Goal: Find specific page/section: Locate a particular part of the current website

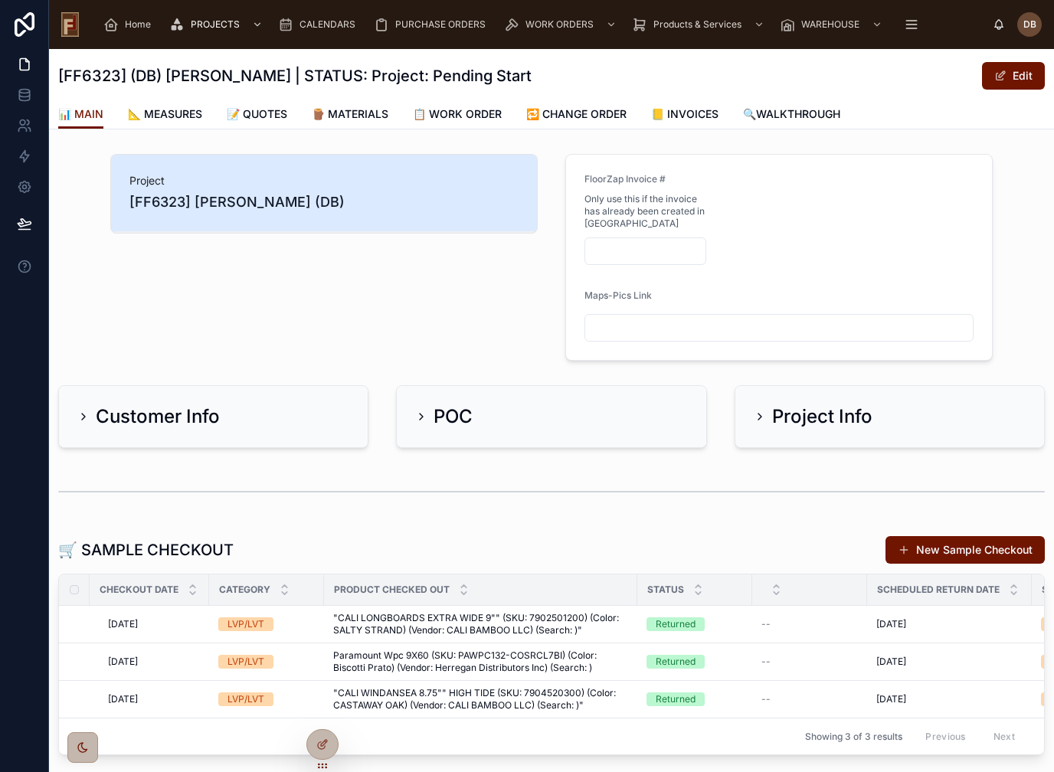
scroll to position [247, 0]
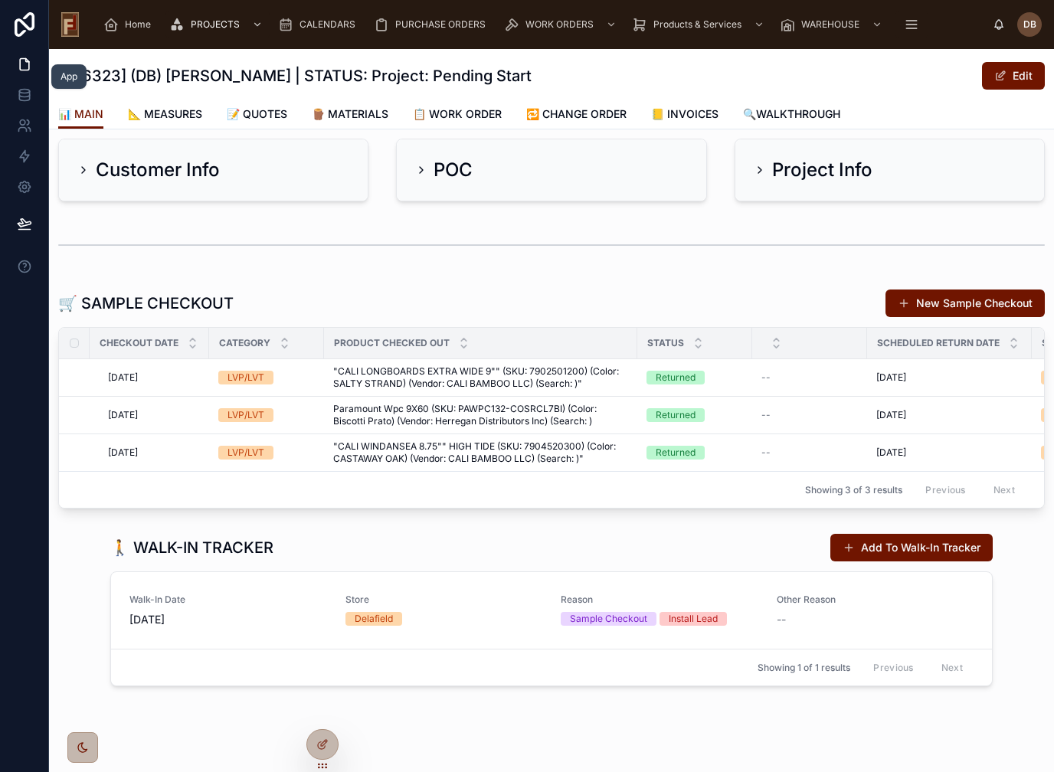
click at [22, 67] on icon at bounding box center [24, 64] width 15 height 15
click at [139, 21] on span "Home" at bounding box center [138, 24] width 26 height 12
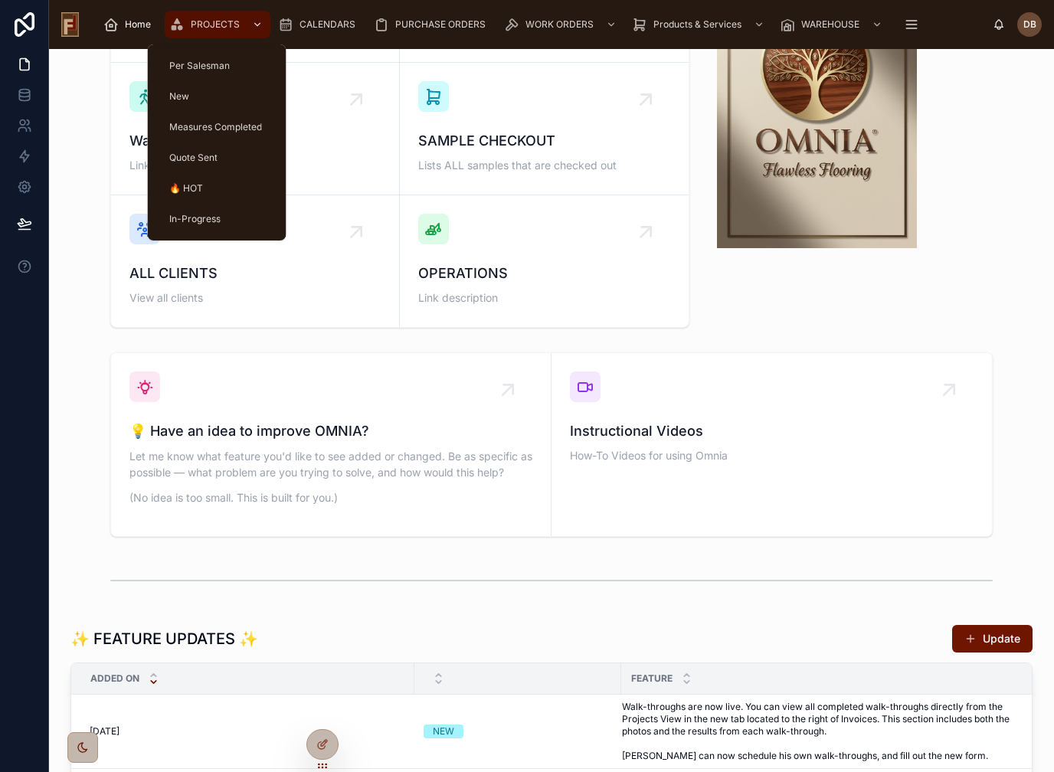
click at [215, 29] on span "PROJECTS" at bounding box center [215, 24] width 49 height 12
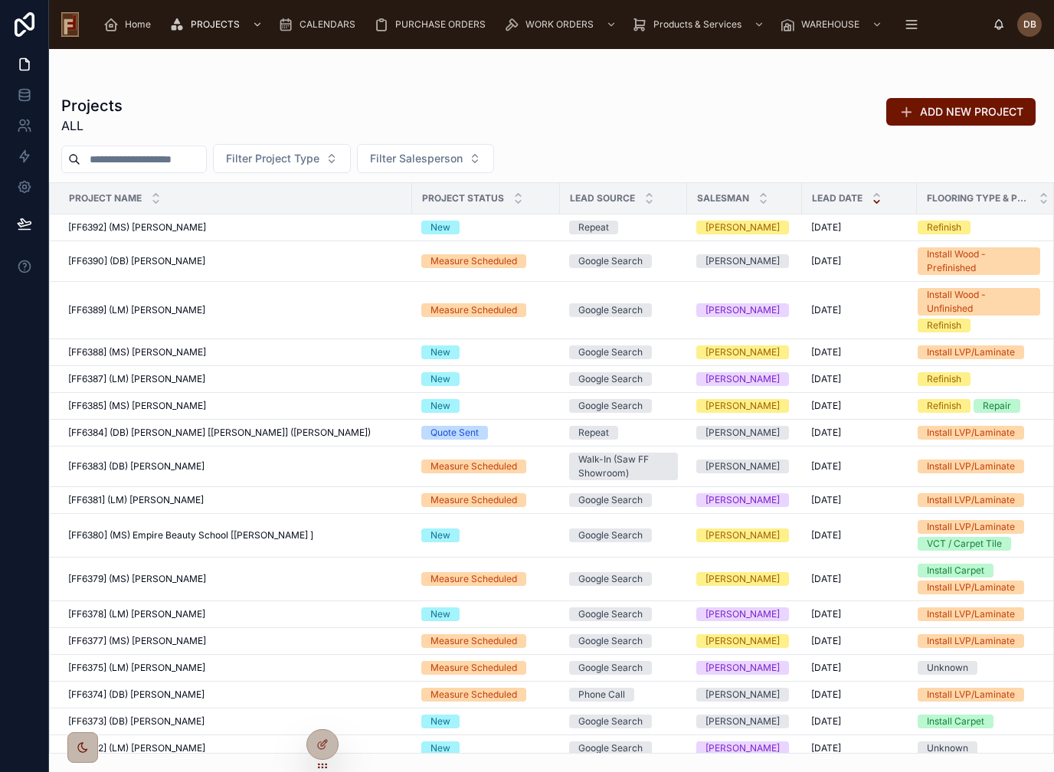
click at [138, 163] on input "text" at bounding box center [143, 159] width 126 height 21
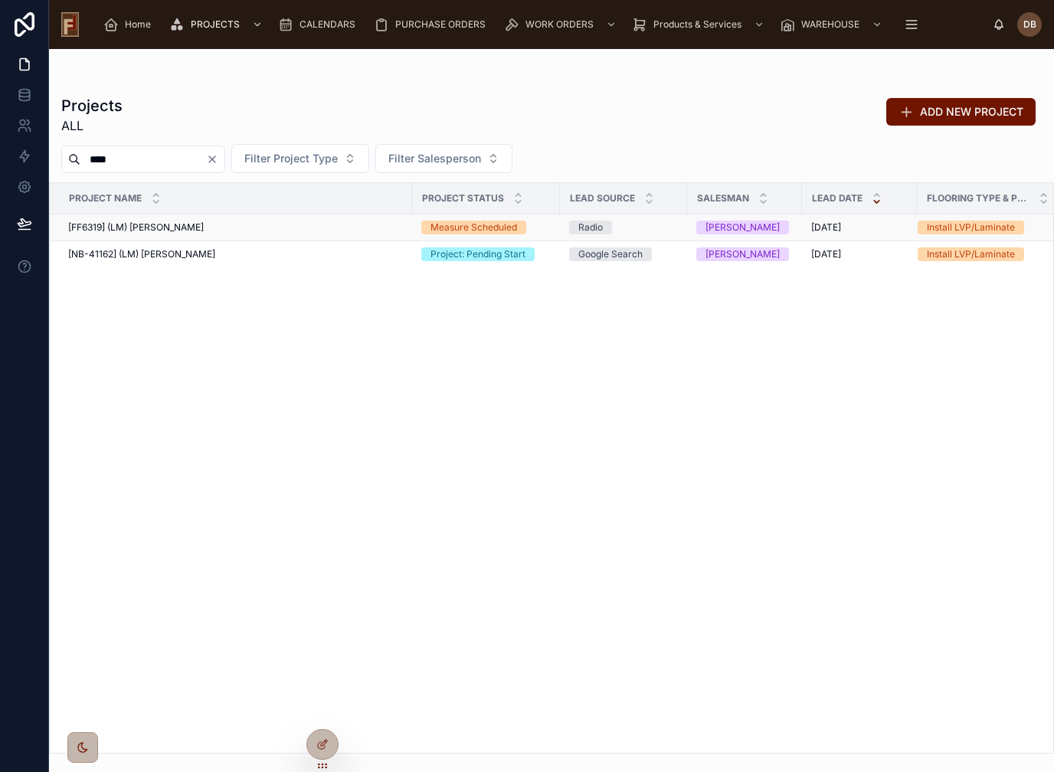
type input "****"
click at [166, 227] on span "[FF6319] (LM) [PERSON_NAME]" at bounding box center [136, 227] width 136 height 12
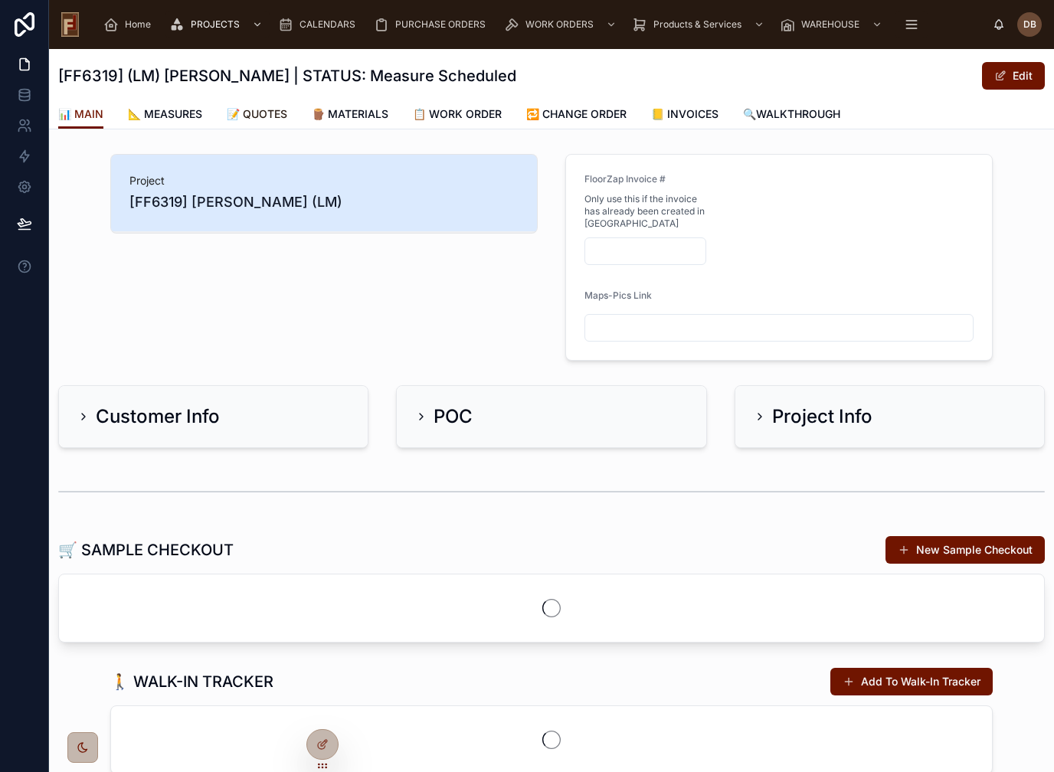
click at [273, 116] on span "📝 QUOTES" at bounding box center [257, 113] width 61 height 15
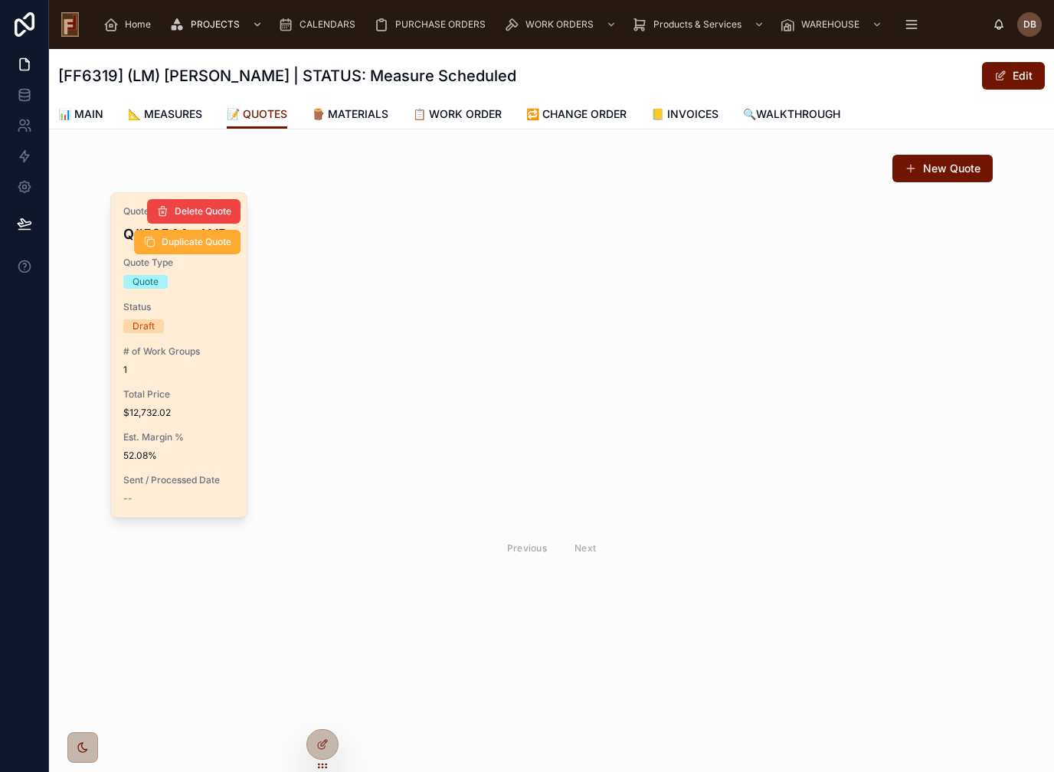
click at [187, 372] on span "1" at bounding box center [178, 370] width 111 height 12
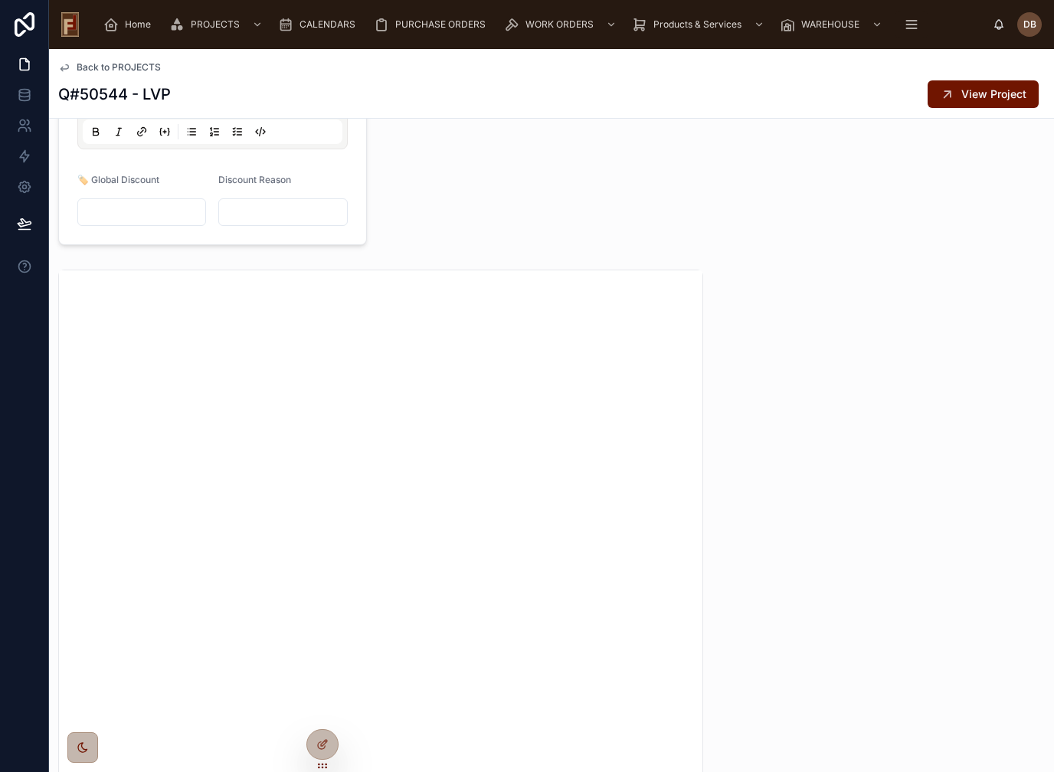
scroll to position [1114, 0]
drag, startPoint x: 715, startPoint y: 289, endPoint x: 817, endPoint y: 456, distance: 196.0
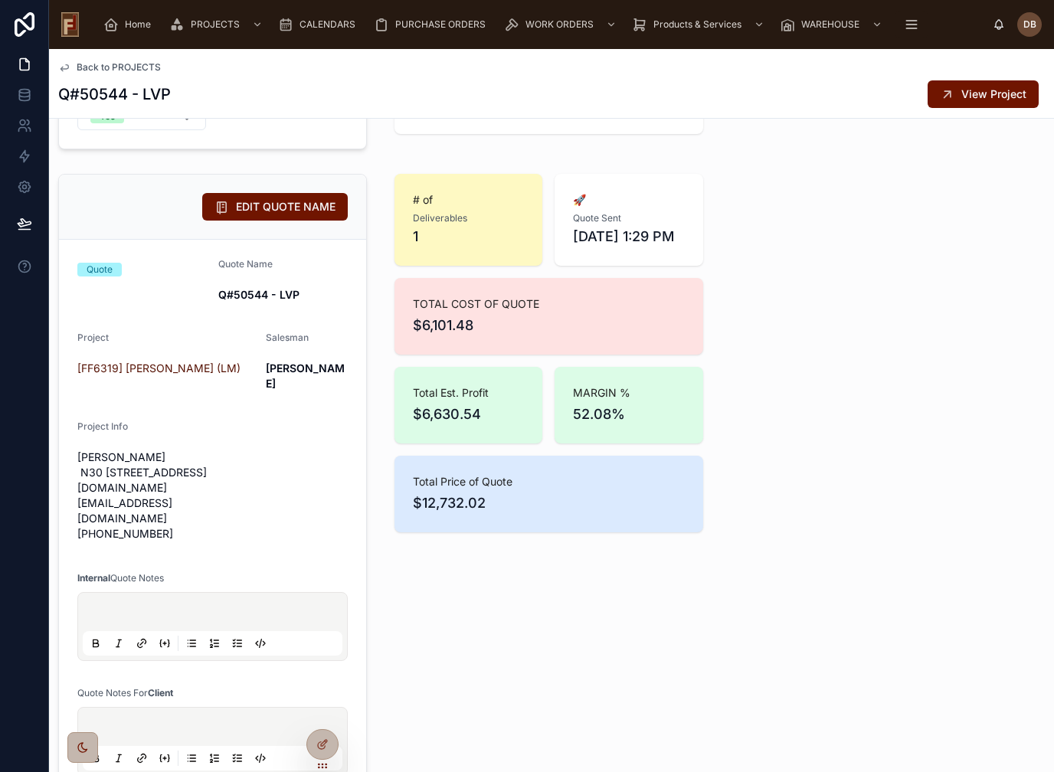
scroll to position [490, 0]
